Goal: Task Accomplishment & Management: Complete application form

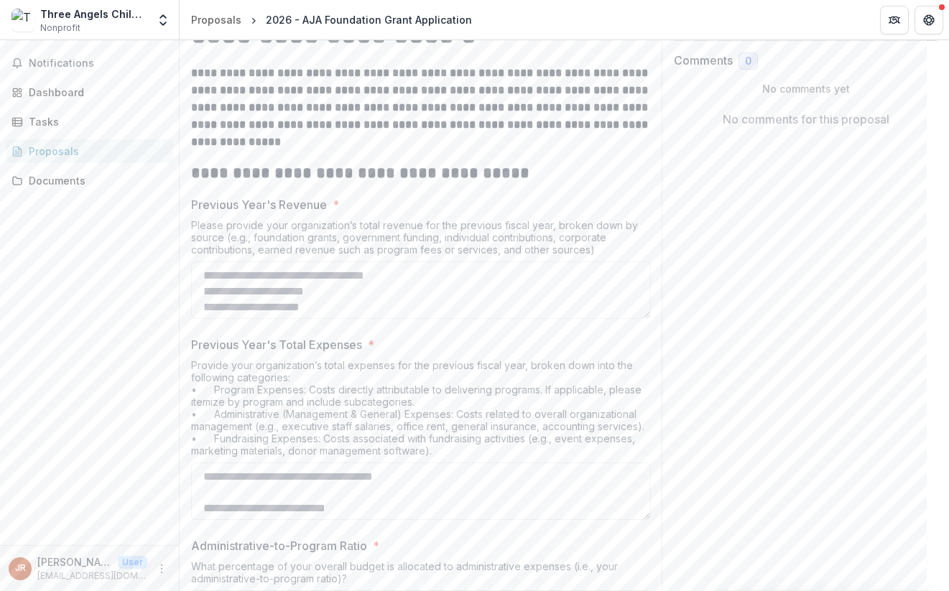
scroll to position [257, 0]
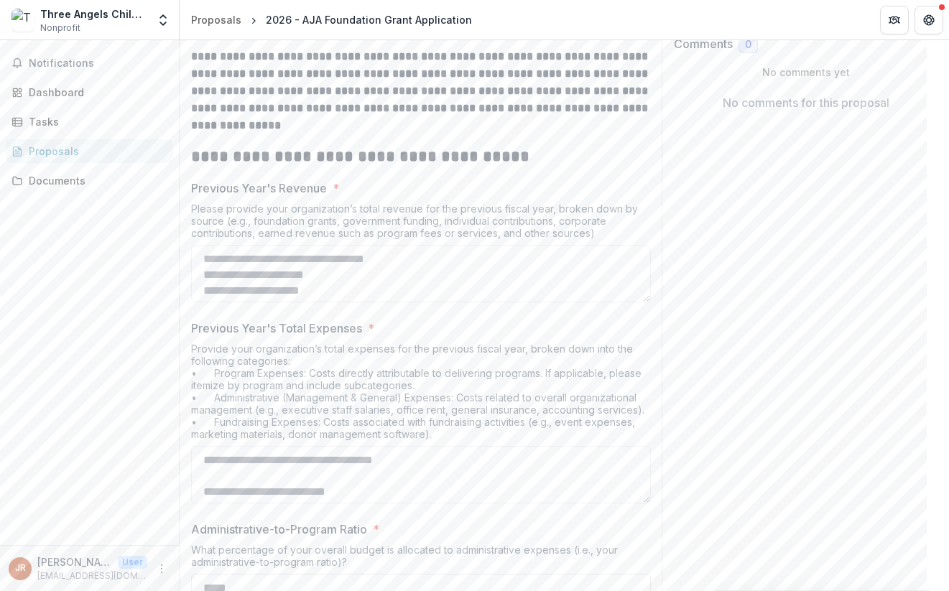
click at [191, 194] on p "Previous Year's Revenue" at bounding box center [259, 188] width 136 height 17
click at [191, 245] on textarea "Previous Year's Revenue *" at bounding box center [421, 273] width 460 height 57
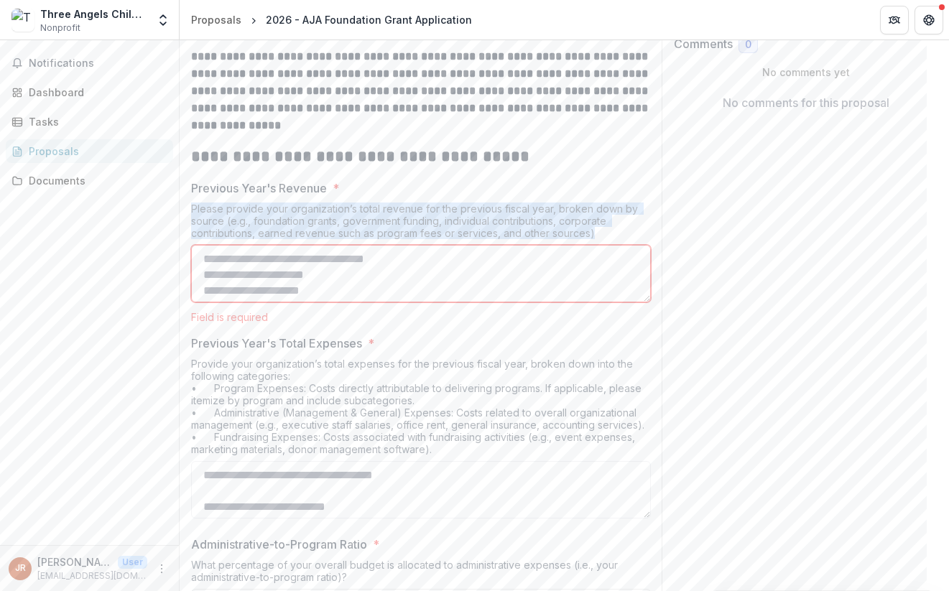
drag, startPoint x: 600, startPoint y: 236, endPoint x: 189, endPoint y: 207, distance: 412.4
click at [189, 207] on div "**********" at bounding box center [421, 446] width 483 height 914
copy div "Please provide your organization’s total revenue for the previous fiscal year, …"
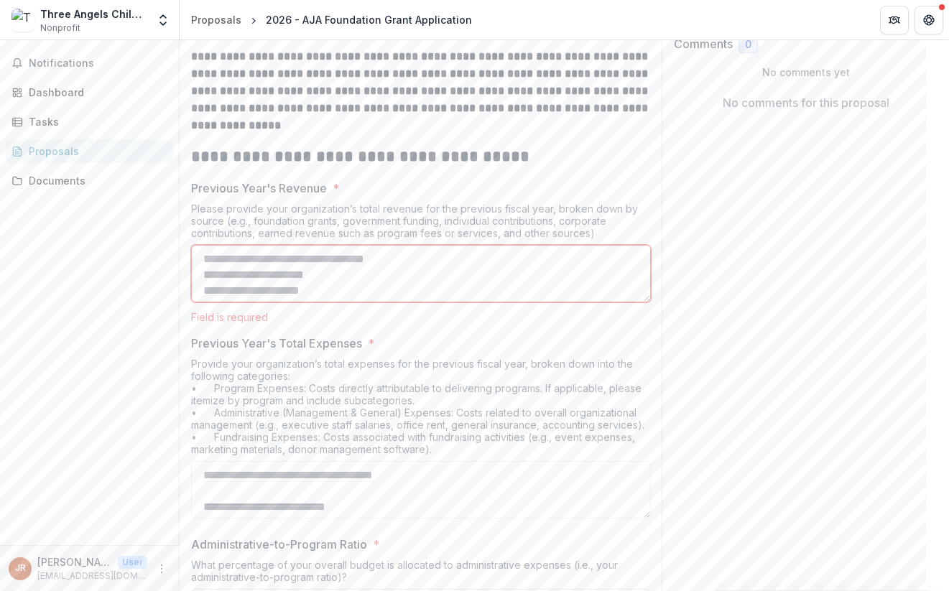
drag, startPoint x: 350, startPoint y: 290, endPoint x: 214, endPoint y: 257, distance: 140.4
click at [215, 257] on textarea "Previous Year's Revenue *" at bounding box center [421, 273] width 460 height 57
drag, startPoint x: 203, startPoint y: 259, endPoint x: 338, endPoint y: 287, distance: 137.7
click at [338, 287] on textarea "Previous Year's Revenue *" at bounding box center [421, 273] width 460 height 57
drag, startPoint x: 338, startPoint y: 287, endPoint x: 190, endPoint y: 261, distance: 150.9
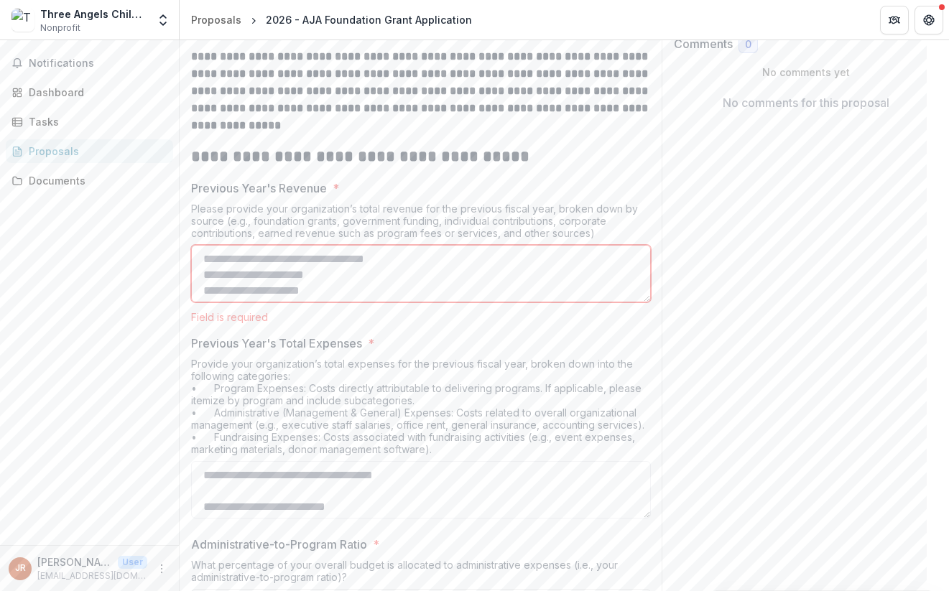
click at [190, 261] on div "**********" at bounding box center [421, 446] width 483 height 914
click at [387, 292] on textarea "Previous Year's Revenue *" at bounding box center [421, 273] width 460 height 57
drag, startPoint x: 344, startPoint y: 287, endPoint x: 202, endPoint y: 258, distance: 145.2
click at [202, 258] on textarea "Previous Year's Revenue *" at bounding box center [421, 273] width 460 height 57
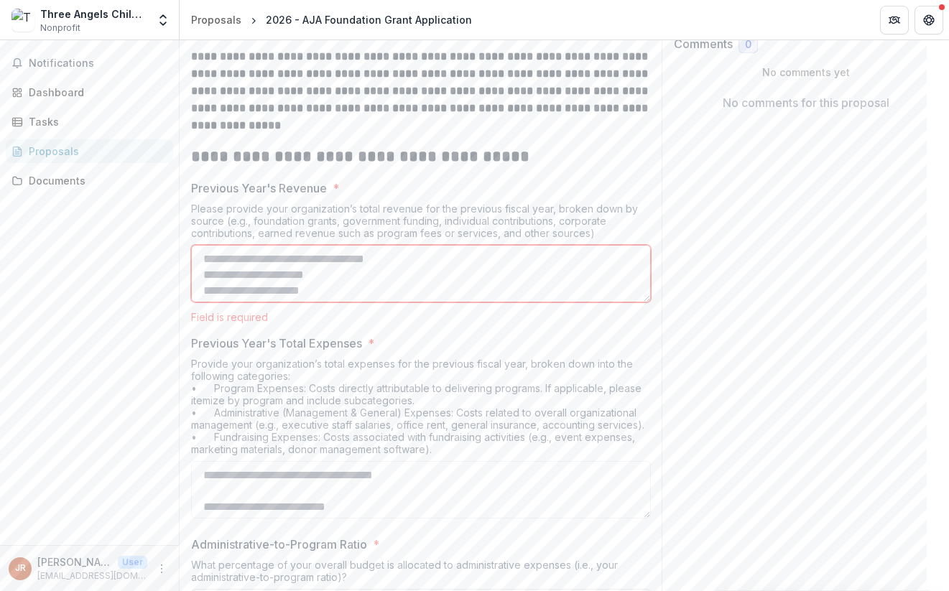
click at [202, 258] on textarea "Previous Year's Revenue *" at bounding box center [421, 273] width 460 height 57
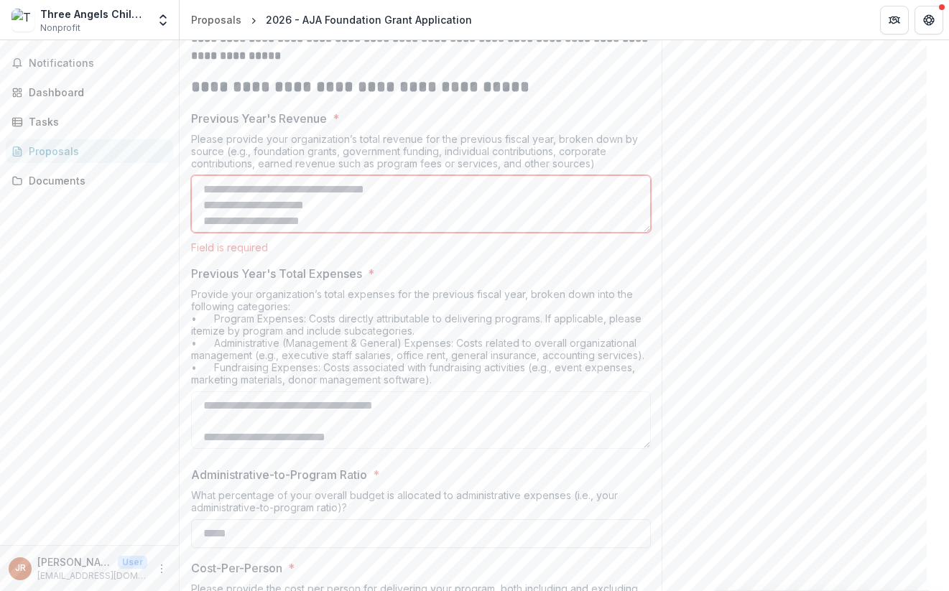
scroll to position [332, 0]
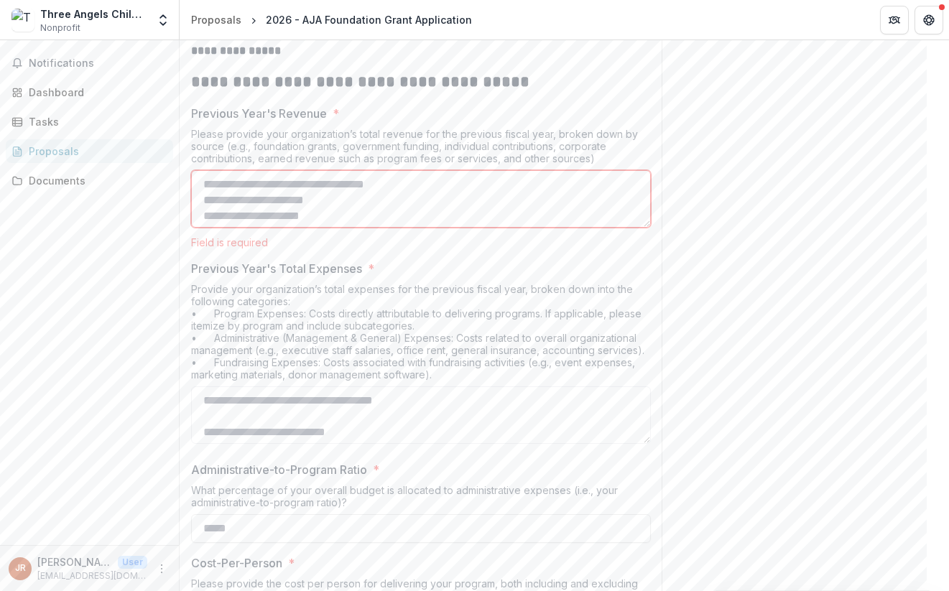
click at [334, 243] on div "Field is required" at bounding box center [421, 242] width 460 height 12
click at [195, 266] on p "Previous Year's Total Expenses" at bounding box center [276, 268] width 171 height 17
click at [195, 386] on textarea "Previous Year's Total Expenses *" at bounding box center [421, 414] width 460 height 57
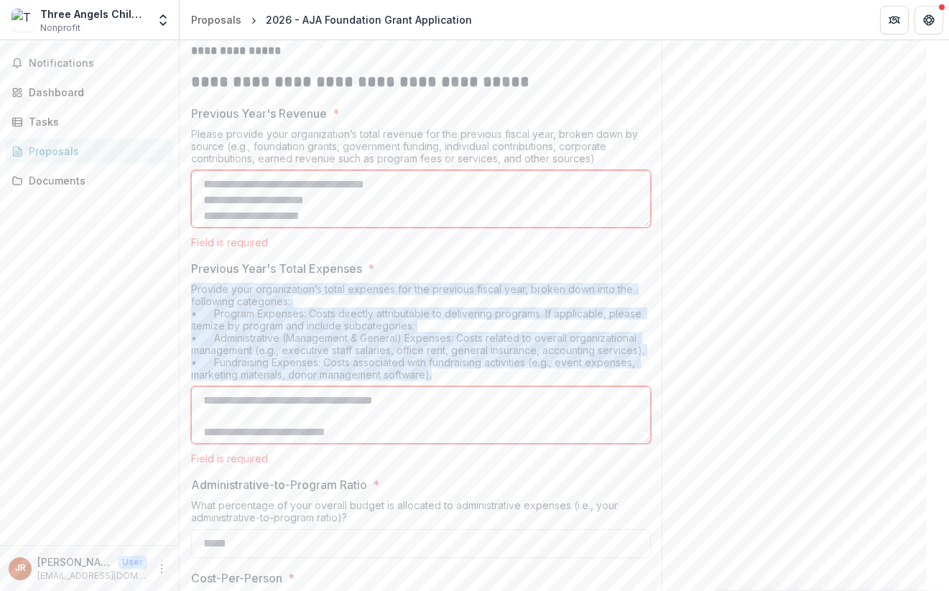
drag, startPoint x: 190, startPoint y: 293, endPoint x: 493, endPoint y: 371, distance: 312.3
click at [493, 371] on div "Provide your organization’s total expenses for the previous fiscal year, broken…" at bounding box center [421, 334] width 460 height 103
copy div "Provide your organization’s total expenses for the previous fiscal year, broken…"
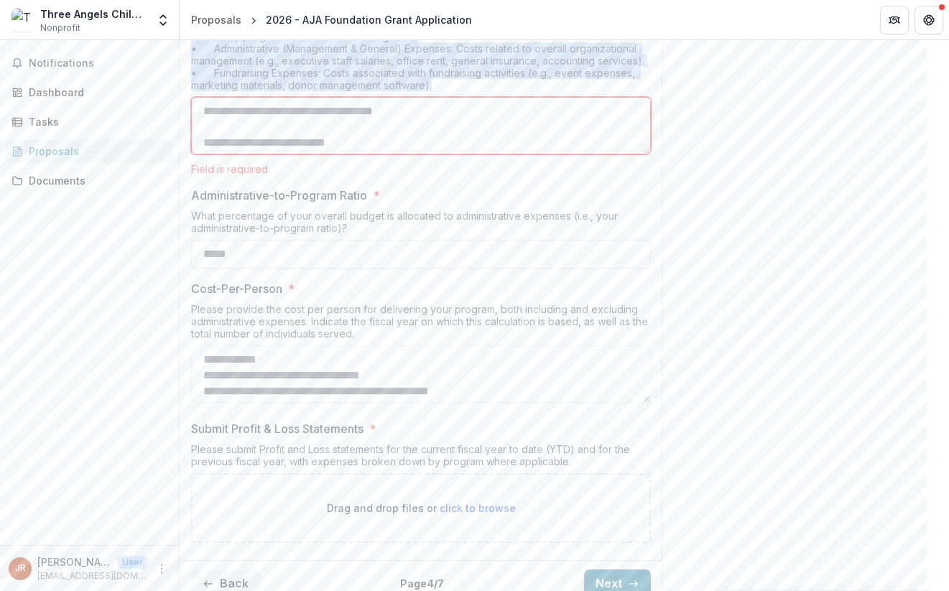
scroll to position [648, 0]
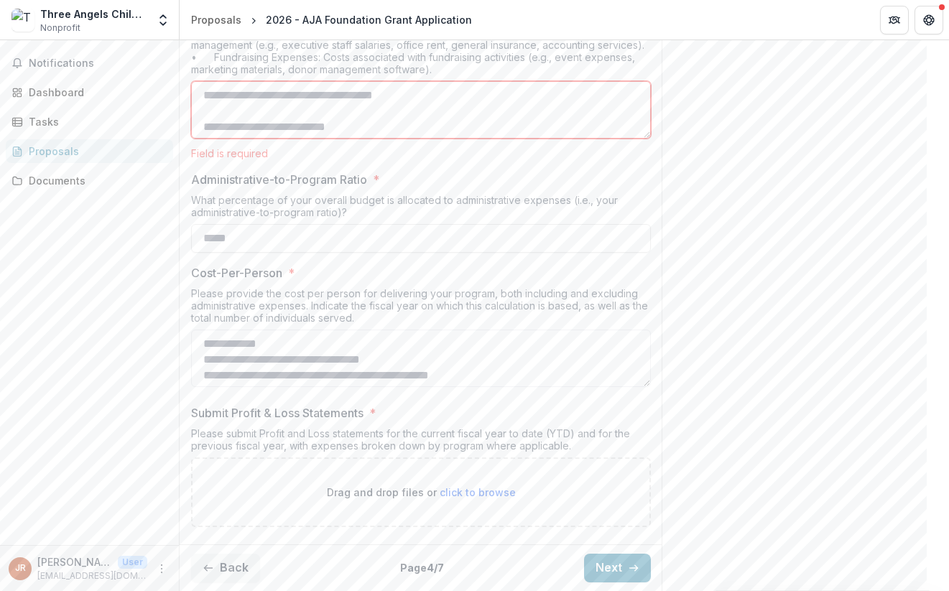
click at [355, 198] on div "What percentage of your overall budget is allocated to administrative expenses …" at bounding box center [421, 209] width 460 height 30
drag, startPoint x: 355, startPoint y: 198, endPoint x: 186, endPoint y: 187, distance: 169.1
click at [186, 187] on div "**********" at bounding box center [421, 73] width 483 height 929
copy div "What percentage of your overall budget is allocated to administrative expenses …"
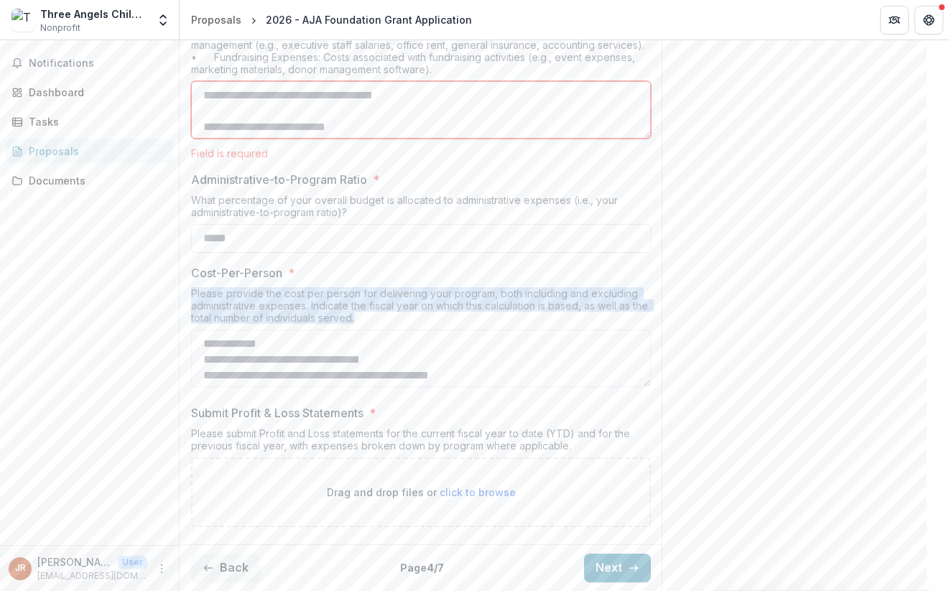
drag, startPoint x: 387, startPoint y: 307, endPoint x: 191, endPoint y: 281, distance: 197.7
click at [191, 287] on div "Please provide the cost per person for delivering your program, both including …" at bounding box center [421, 308] width 460 height 42
copy div "Please provide the cost per person for delivering your program, both including …"
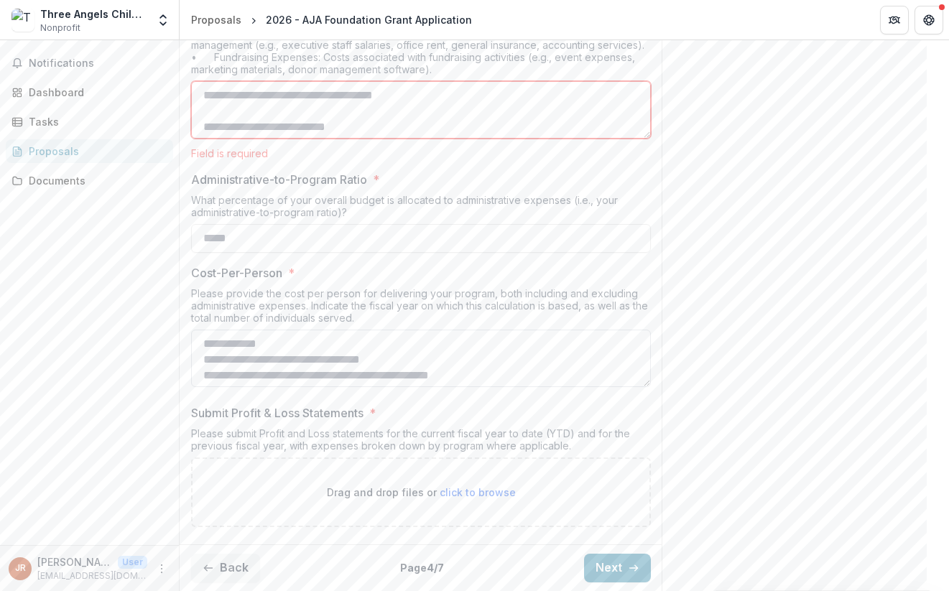
drag, startPoint x: 494, startPoint y: 365, endPoint x: 284, endPoint y: 349, distance: 210.3
click at [284, 349] on textarea "Cost-Per-Person *" at bounding box center [421, 358] width 460 height 57
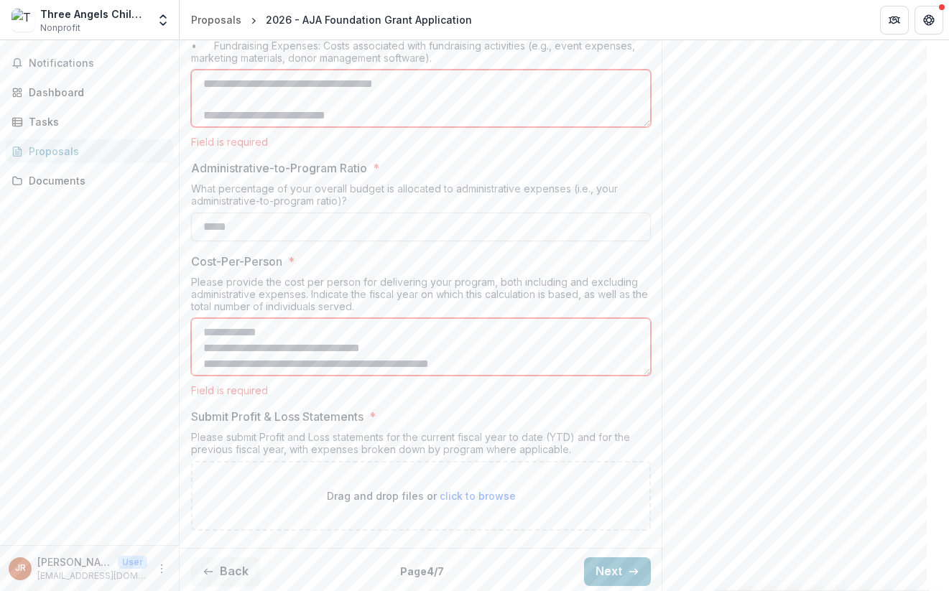
click at [314, 238] on input "Administrative-to-Program Ratio *" at bounding box center [421, 227] width 460 height 29
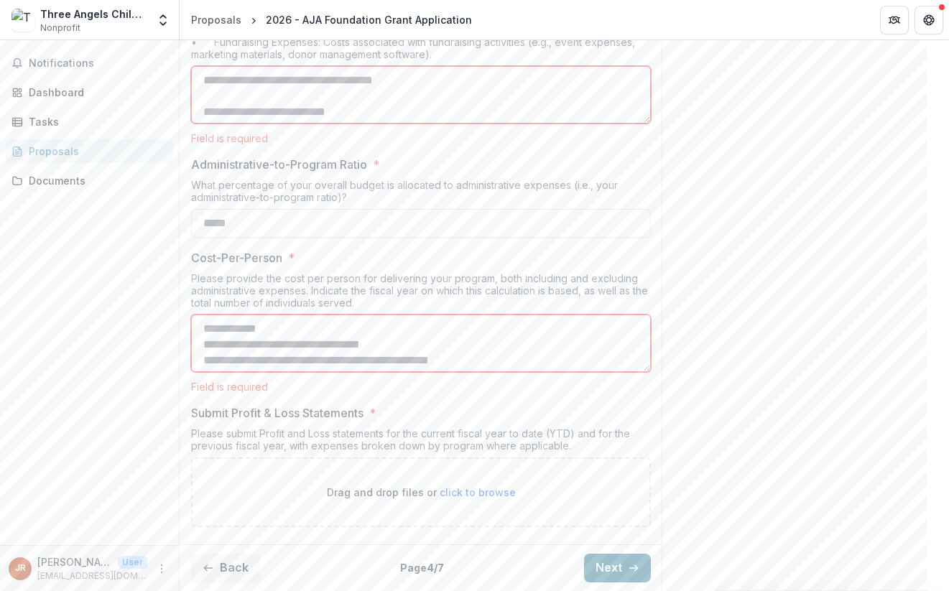
click at [603, 554] on button "Next" at bounding box center [617, 568] width 67 height 29
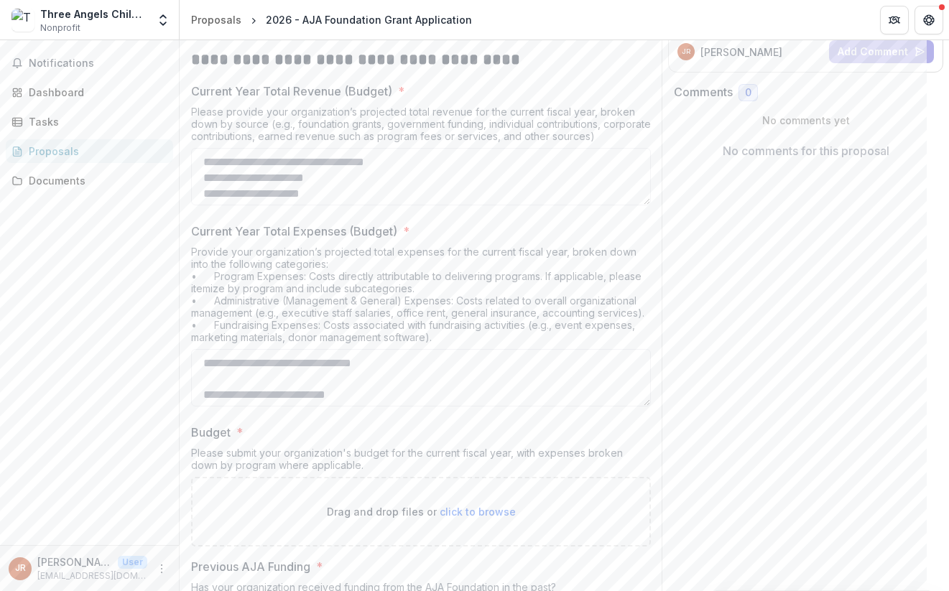
scroll to position [213, 0]
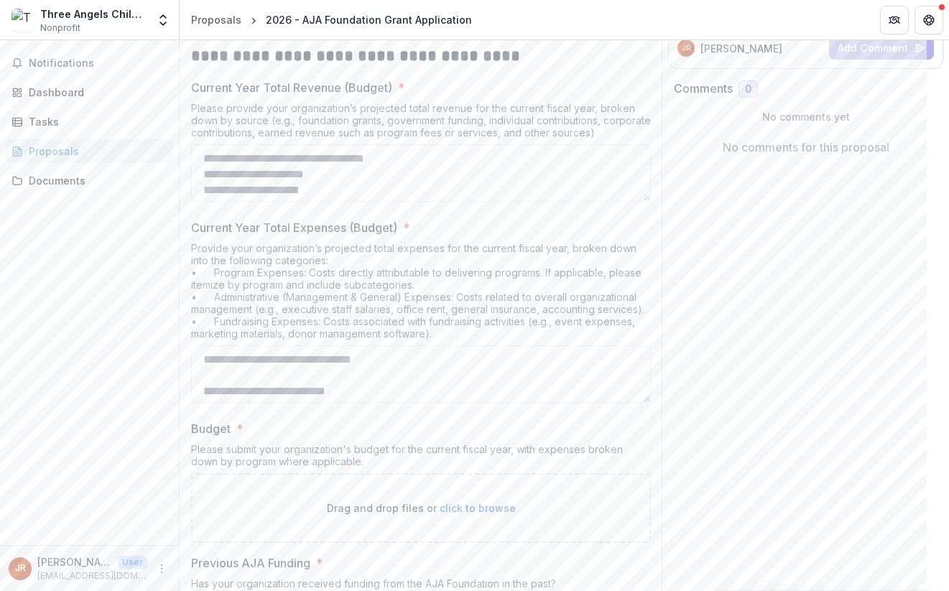
click at [192, 88] on p "Current Year Total Revenue (Budget)" at bounding box center [291, 87] width 201 height 17
click at [192, 144] on textarea "Current Year Total Revenue (Budget) *" at bounding box center [421, 172] width 460 height 57
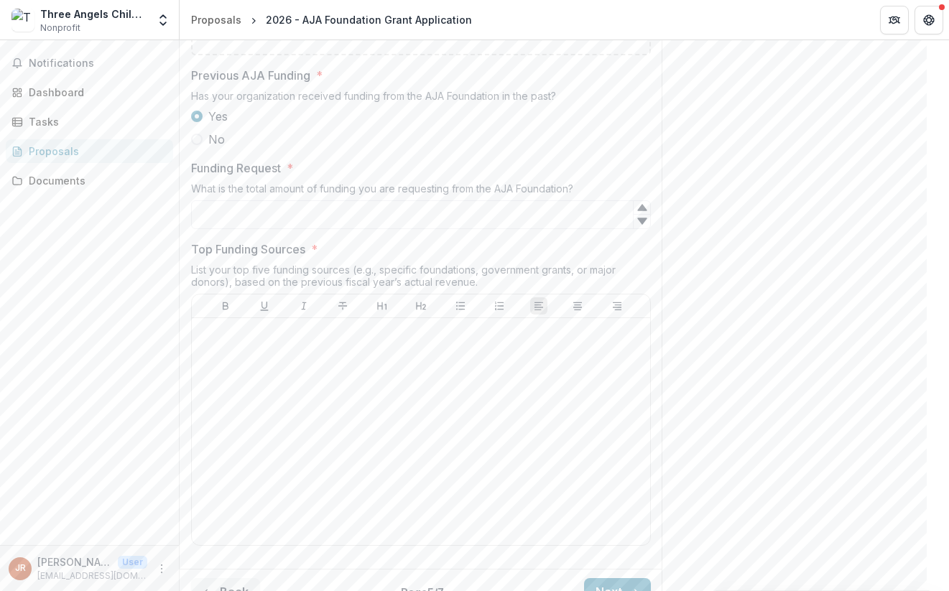
scroll to position [736, 0]
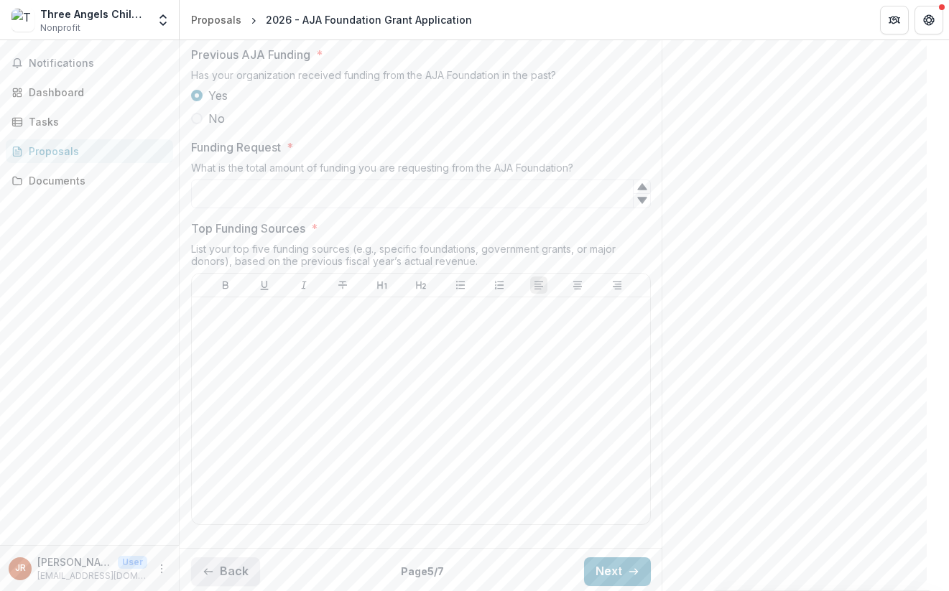
click at [241, 564] on button "Back" at bounding box center [225, 571] width 69 height 29
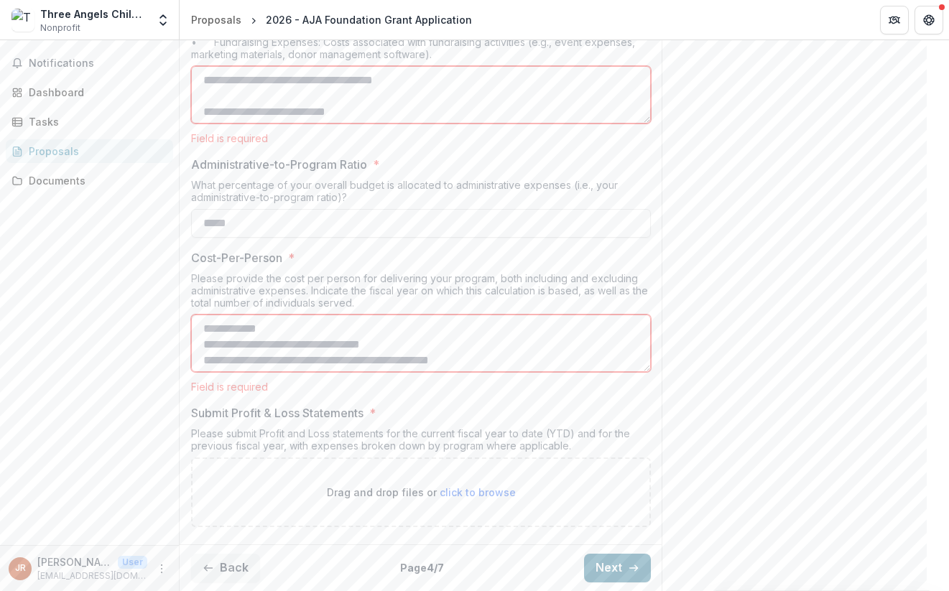
click at [605, 559] on button "Next" at bounding box center [617, 568] width 67 height 29
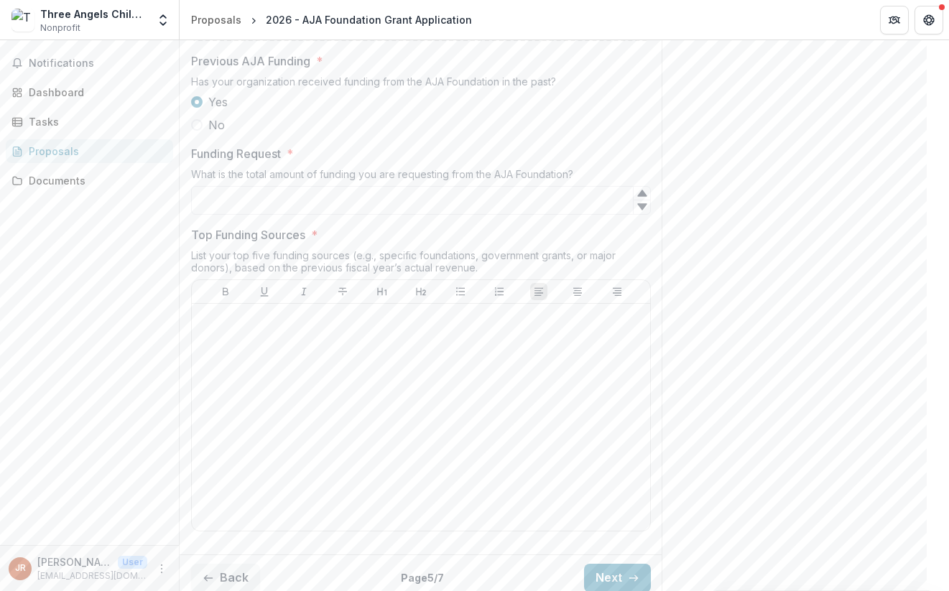
scroll to position [751, 0]
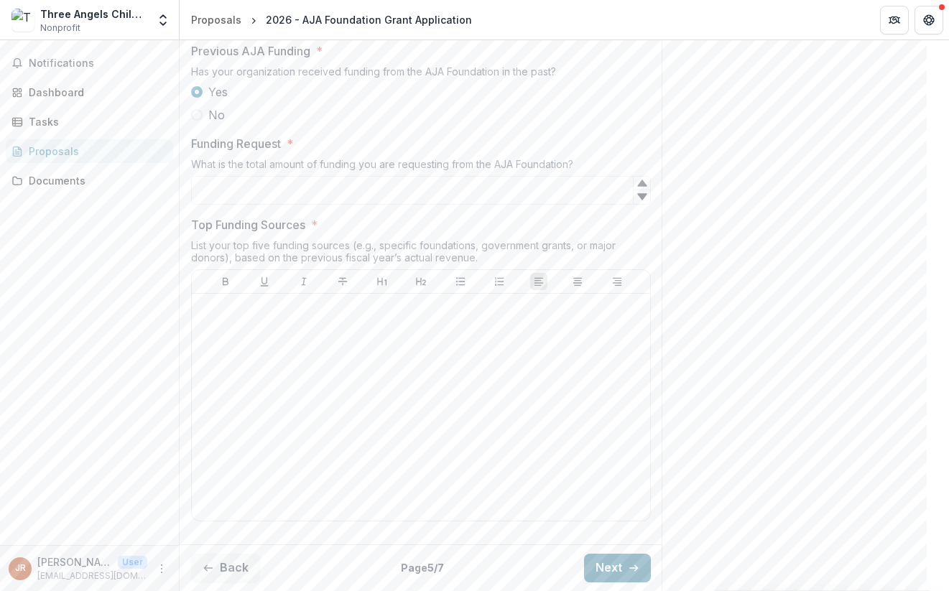
click at [595, 555] on button "Next" at bounding box center [617, 568] width 67 height 29
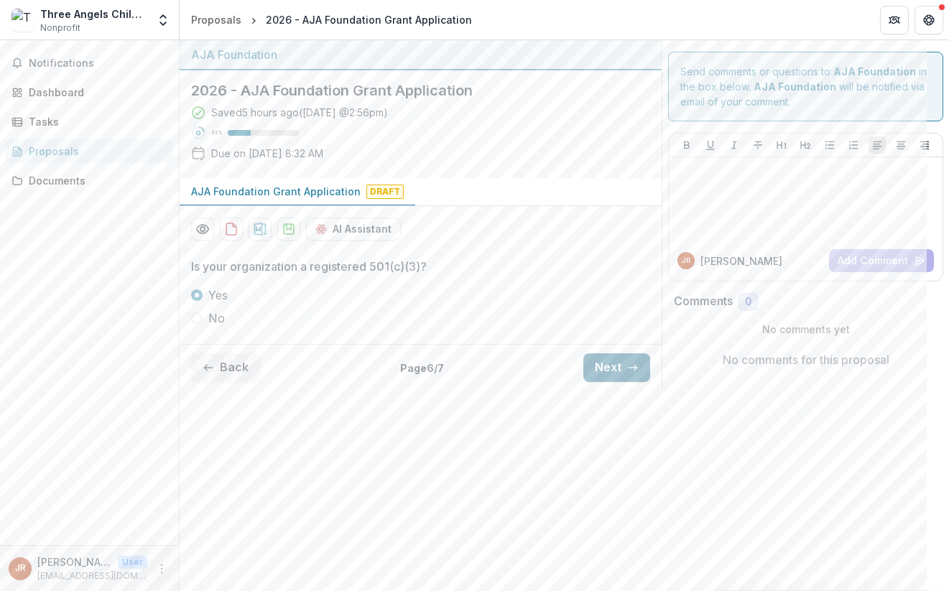
click at [609, 373] on button "Next" at bounding box center [616, 367] width 67 height 29
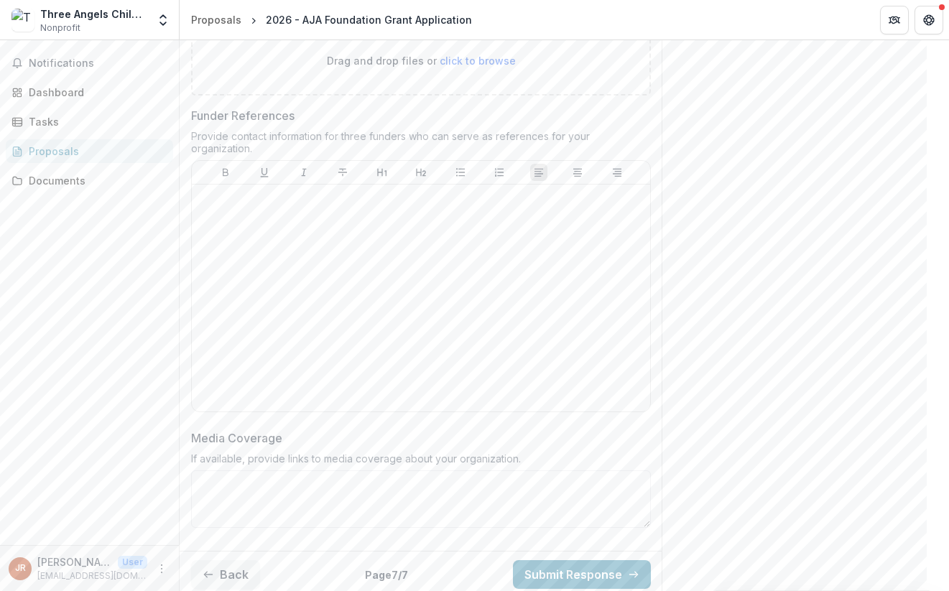
scroll to position [826, 0]
